Goal: Task Accomplishment & Management: Complete application form

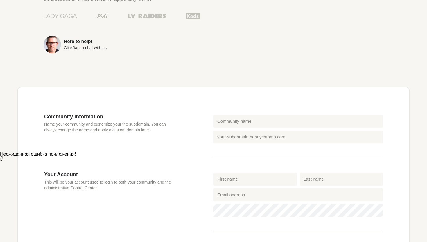
scroll to position [118, 0]
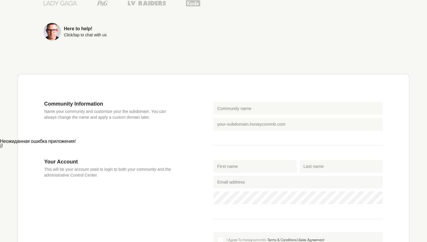
click at [237, 104] on label "Community name" at bounding box center [233, 102] width 35 height 4
click at [237, 104] on input "Community name" at bounding box center [297, 108] width 169 height 13
click at [235, 108] on input "Community name" at bounding box center [297, 108] width 169 height 13
type input "[PERSON_NAME]"
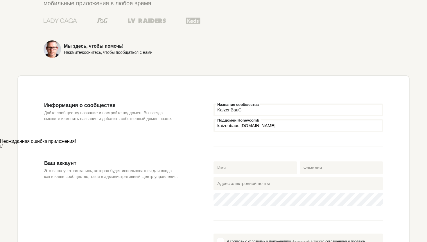
scroll to position [136, 0]
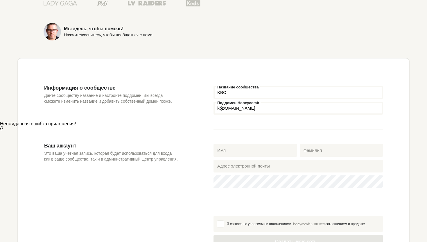
click at [196, 114] on div "Информация о сообществе Дайте сообществу название и настройте поддомен. Вы всег…" at bounding box center [128, 113] width 169 height 58
click at [232, 85] on font "Название сообщества" at bounding box center [238, 87] width 42 height 4
click at [232, 86] on input "KBC" at bounding box center [297, 92] width 169 height 13
type input "Kaizenbau"
click at [197, 93] on div "Информация о сообществе Дайте сообществу название и настройте поддомен. Вы всег…" at bounding box center [128, 113] width 169 height 58
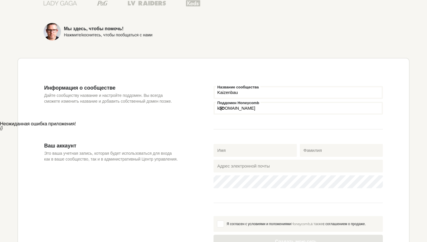
click at [254, 107] on input "Поддомен Honeycomb" at bounding box center [297, 108] width 169 height 13
click at [254, 117] on fieldset "Kaizenbau Название сообщества Поддомен Honeycomb к .[DOMAIN_NAME]" at bounding box center [297, 106] width 169 height 45
click at [257, 89] on input "Kaizenbau" at bounding box center [297, 92] width 169 height 13
click at [232, 106] on input "Поддомен Honeycomb" at bounding box center [297, 108] width 169 height 13
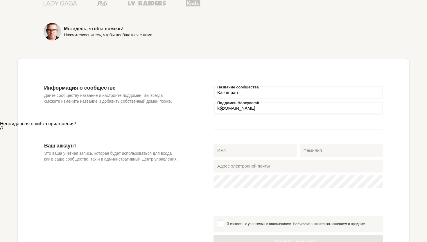
click at [232, 106] on input "Поддомен Honeycomb" at bounding box center [297, 108] width 169 height 13
type input "kbc"
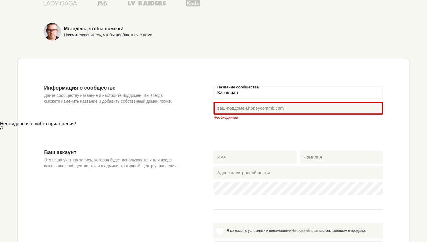
drag, startPoint x: 176, startPoint y: 134, endPoint x: 180, endPoint y: 131, distance: 4.7
click at [176, 134] on div "Информация о сообществе Дайте сообществу название и настройте поддомен. Вы всег…" at bounding box center [128, 116] width 169 height 64
click at [244, 91] on input "Kaizenbau" at bounding box center [297, 92] width 169 height 13
type input "Kaizenba"
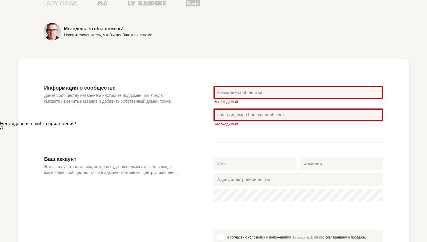
click at [197, 111] on div "Информация о сообществе Дайте сообществу название и настройте поддомен. Вы всег…" at bounding box center [128, 119] width 169 height 71
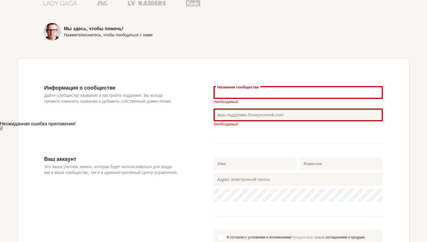
click at [250, 89] on input "Название сообщества" at bounding box center [297, 92] width 169 height 13
type input "j"
type input "ka"
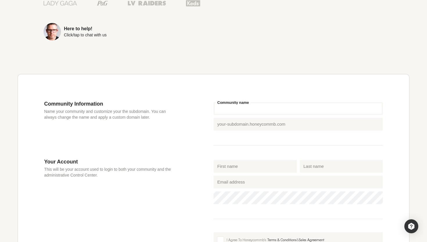
click at [226, 108] on input "Community name" at bounding box center [297, 108] width 169 height 13
type input "K"
type input "k"
type input "Ka"
type input "ka"
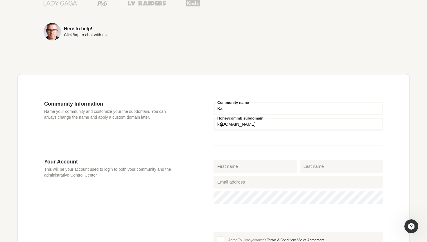
type input "[PERSON_NAME]"
type input "kai"
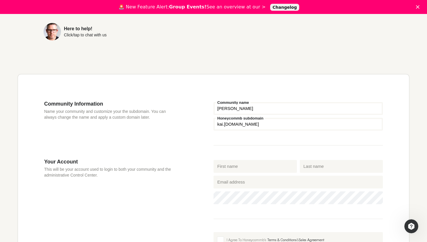
type input "Kaiz"
type input "kaiz"
type input "Kaize"
type input "kaize"
type input "Kaizen"
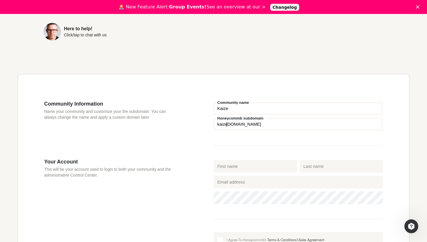
type input "kaizen"
type input "Kaize"
type input "kaize"
type input "Kaiz"
type input "kaiz"
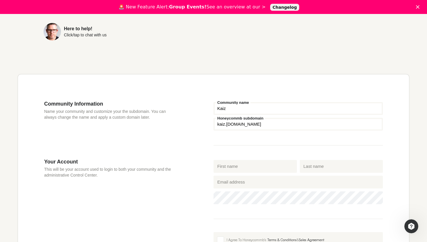
type input "[PERSON_NAME]"
type input "kai"
type input "Ka"
type input "ka"
type input "K"
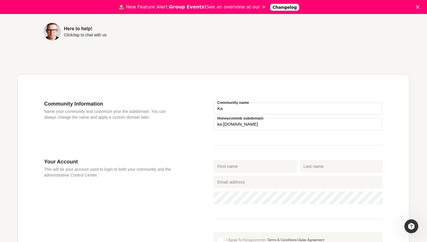
type input "k"
type input "KB"
type input "kb"
type input "KBC"
type input "kbc"
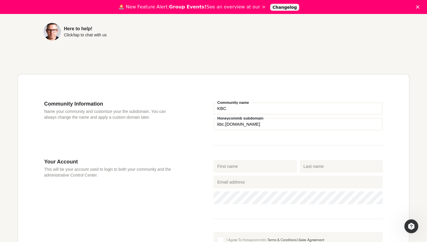
type input "KB"
type input "kb"
type input "K"
type input "k"
type input "KA"
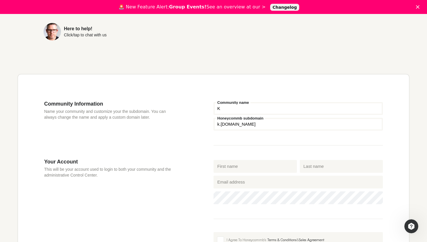
type input "ka"
type input "KAI"
type input "kai"
type input "KA"
type input "ka"
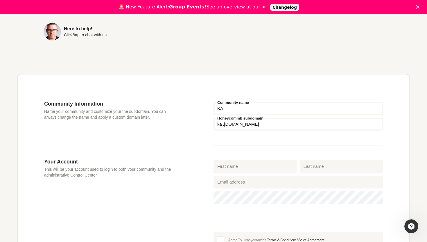
type input "K"
type input "k"
type input "Ka"
type input "ka"
type input "[PERSON_NAME]"
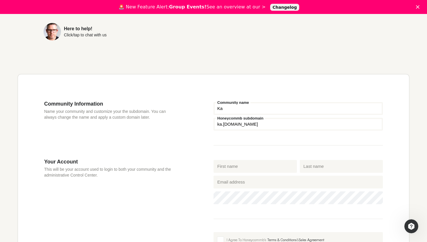
type input "kai"
type input "Kaiz"
type input "kaiz"
type input "Kaize"
type input "kaize"
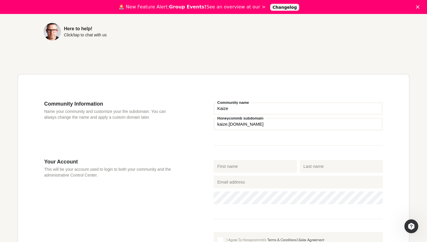
type input "Kaizen"
type input "kaizen"
type input "KaizenB"
type input "kaizenb"
type input "KaizenBu"
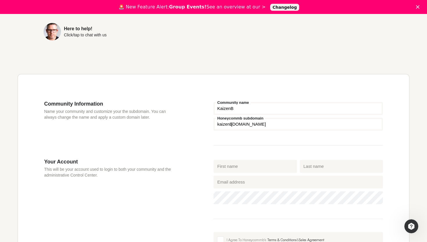
type input "kaizenbu"
type input "KaizenBul"
type input "kaizenbul"
type input "KaizenBu"
type input "kaizenbu"
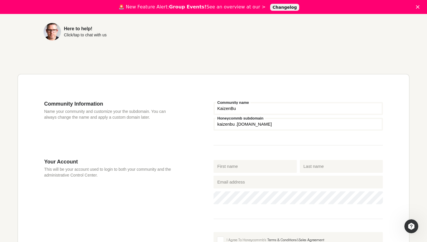
type input "KaizenBui"
type input "kaizenbui"
type input "KaizenBuil"
type input "kaizenbuil"
type input "KaizenBuild"
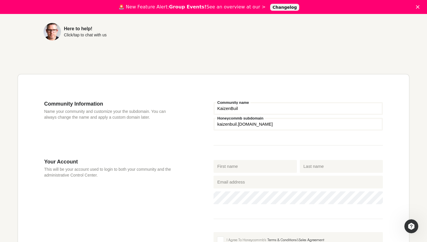
type input "kaizenbuild"
type input "KaizenBuildc"
type input "kaizenbuildc"
type input "KaizenBuildcl"
type input "kaizenbuildcl"
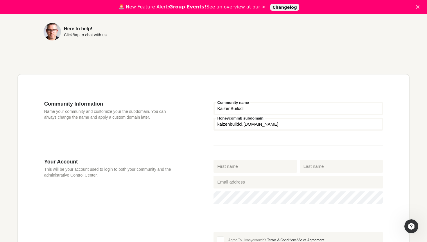
type input "KaizenBuildclu"
type input "kaizenbuildclu"
type input "KaizenBuildclub"
type input "kaizenbuildclub"
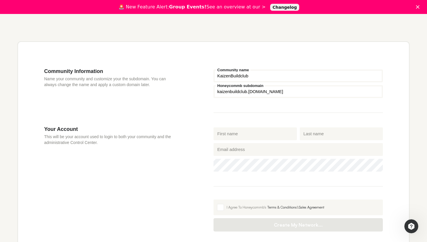
scroll to position [164, 0]
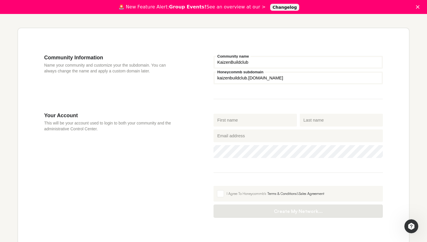
type input "KaizenBuildclub"
click at [248, 125] on input "First name" at bounding box center [254, 119] width 83 height 13
type input "Alexandr"
type input "Griniuc"
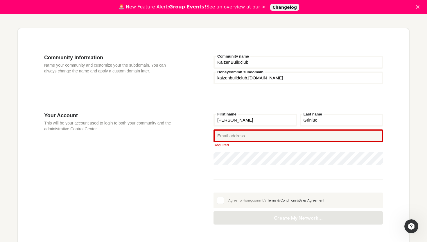
click at [251, 118] on input "Alexandr" at bounding box center [254, 119] width 83 height 13
type input "Griniuc"
type input "Alexandr"
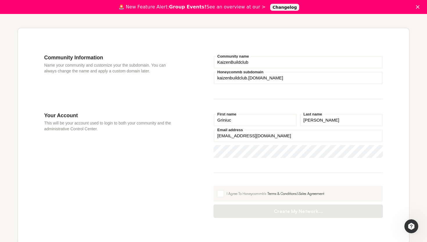
type input "alexgrinyuk1994@gmail.com"
click at [267, 160] on fieldset "Griniuc First name Alexandr Last name alexgrinyuk1994@gmail.com Email address P…" at bounding box center [297, 142] width 169 height 60
click at [214, 157] on div "Password" at bounding box center [297, 151] width 169 height 13
click at [215, 195] on label "I Agree To Honeycommb's Terms & Conditions & Sales Agreement" at bounding box center [297, 193] width 169 height 16
click at [213, 185] on input "I Agree To Honeycommb's Terms & Conditions & Sales Agreement" at bounding box center [213, 185] width 0 height 0
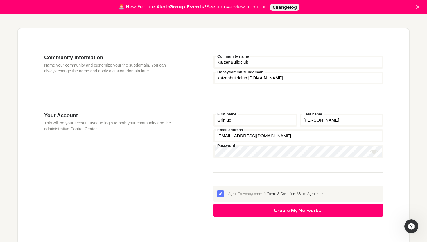
click at [240, 213] on button "Create My Network..." at bounding box center [297, 209] width 169 height 13
